Goal: Task Accomplishment & Management: Use online tool/utility

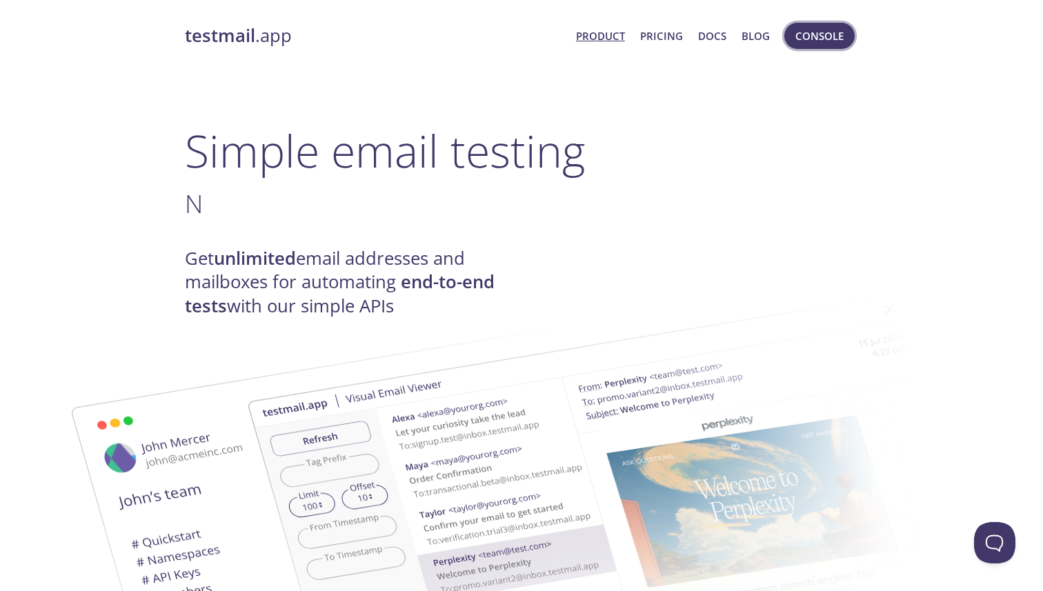
click at [818, 39] on span "Console" at bounding box center [819, 36] width 48 height 18
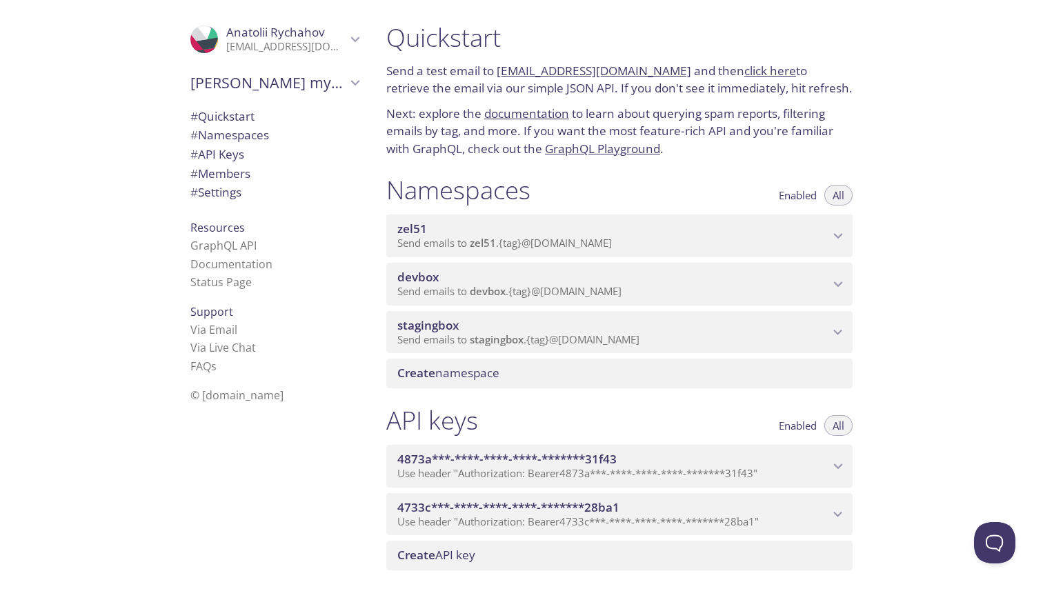
click at [535, 326] on span "stagingbox" at bounding box center [613, 325] width 432 height 15
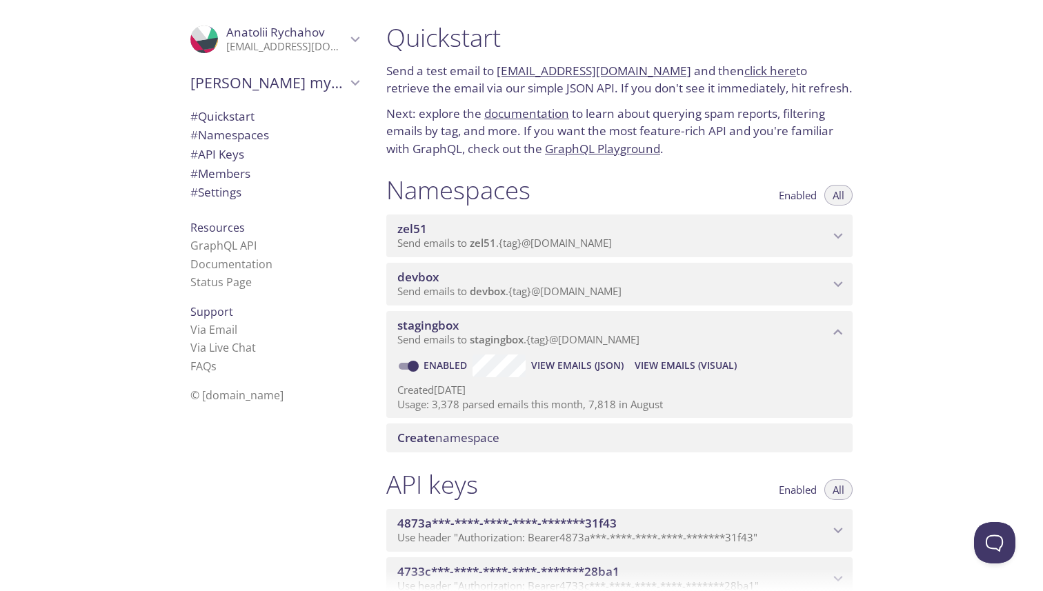
click at [679, 369] on span "View Emails (Visual)" at bounding box center [686, 365] width 102 height 17
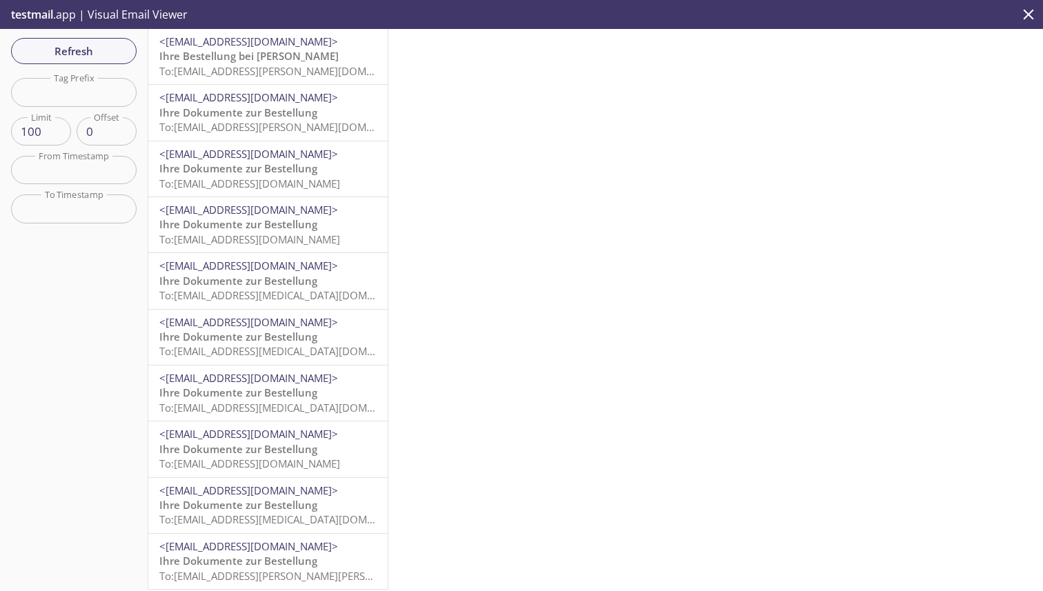
click at [251, 104] on span "<[EMAIL_ADDRESS][DOMAIN_NAME]>" at bounding box center [248, 97] width 179 height 14
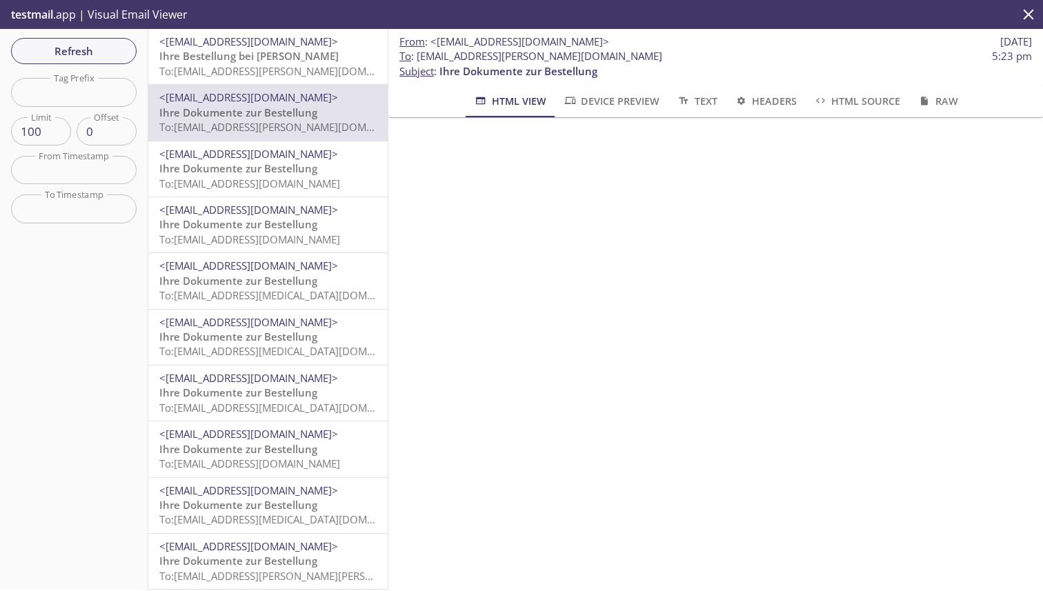
scroll to position [820, 0]
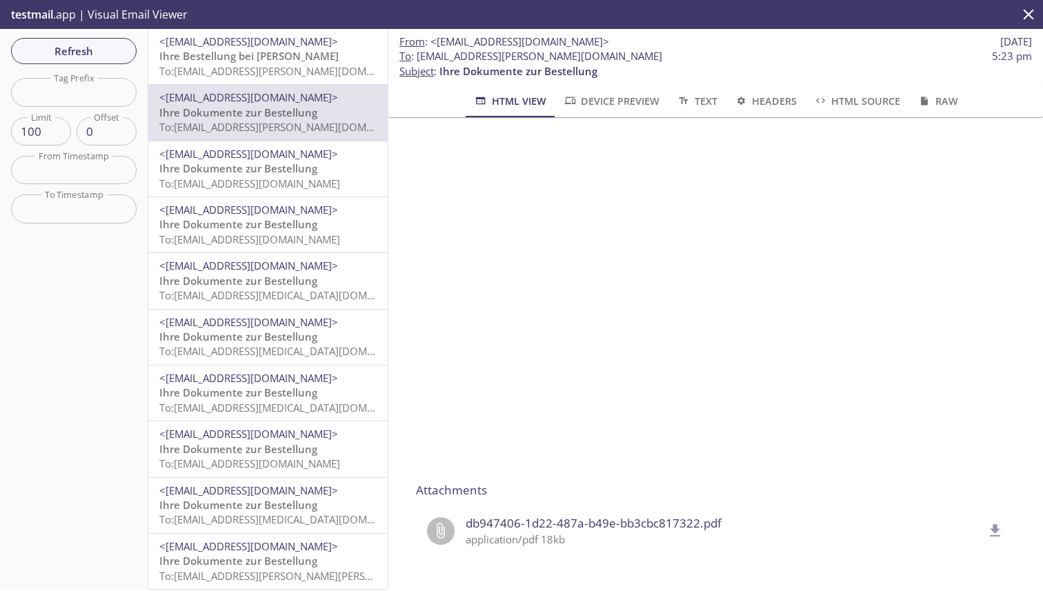
click at [537, 520] on span "db947406-1d22-487a-b49e-bb3cbc817322.pdf" at bounding box center [724, 524] width 517 height 18
click at [991, 535] on icon "delete" at bounding box center [996, 530] width 10 height 12
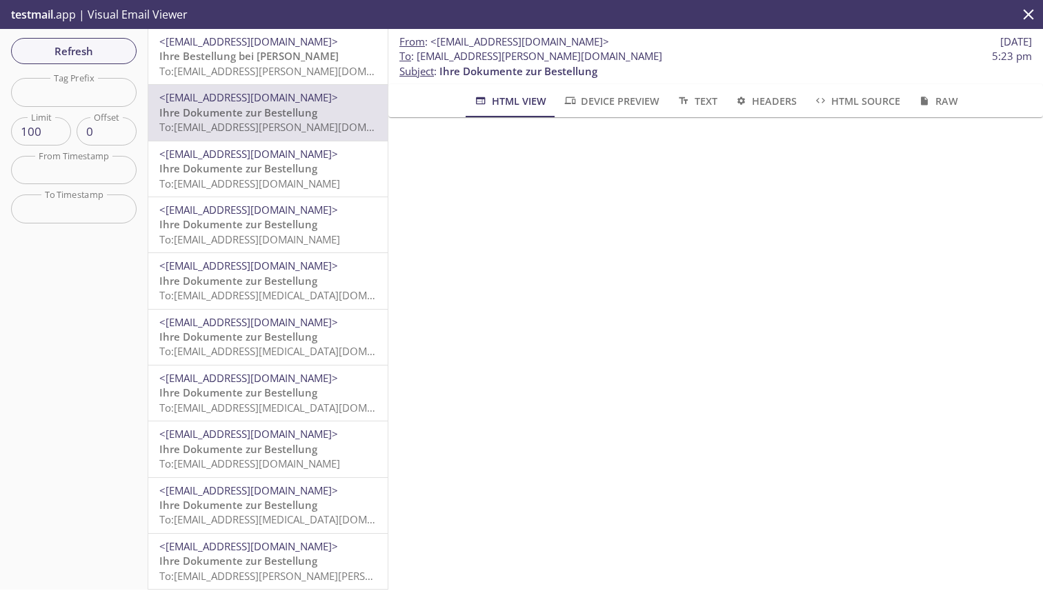
scroll to position [148, 0]
click at [269, 61] on span "Ihre Bestellung bei [PERSON_NAME]" at bounding box center [248, 56] width 179 height 14
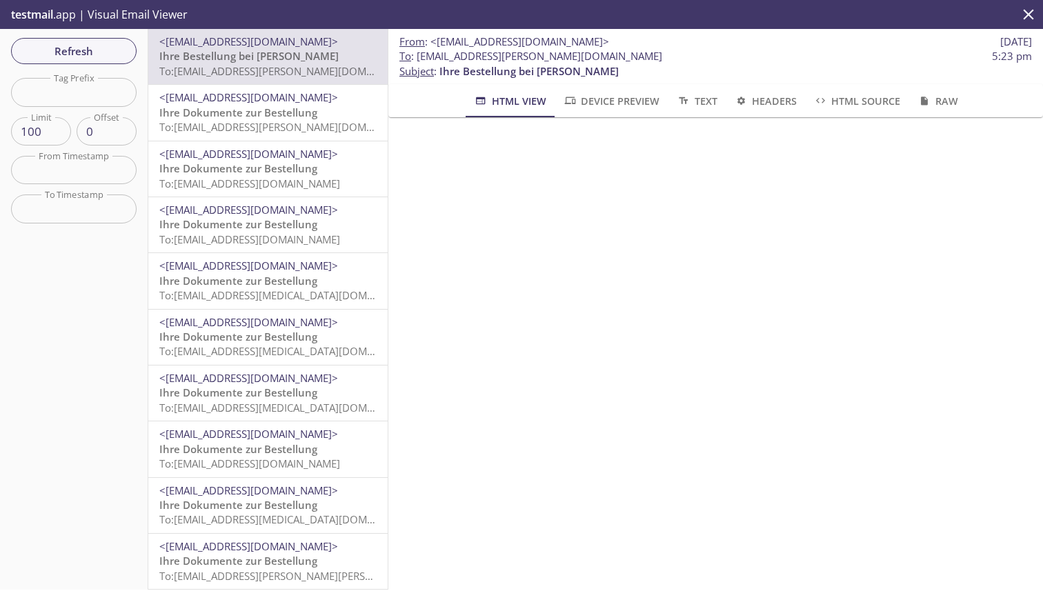
scroll to position [2315, 0]
